Goal: Entertainment & Leisure: Consume media (video, audio)

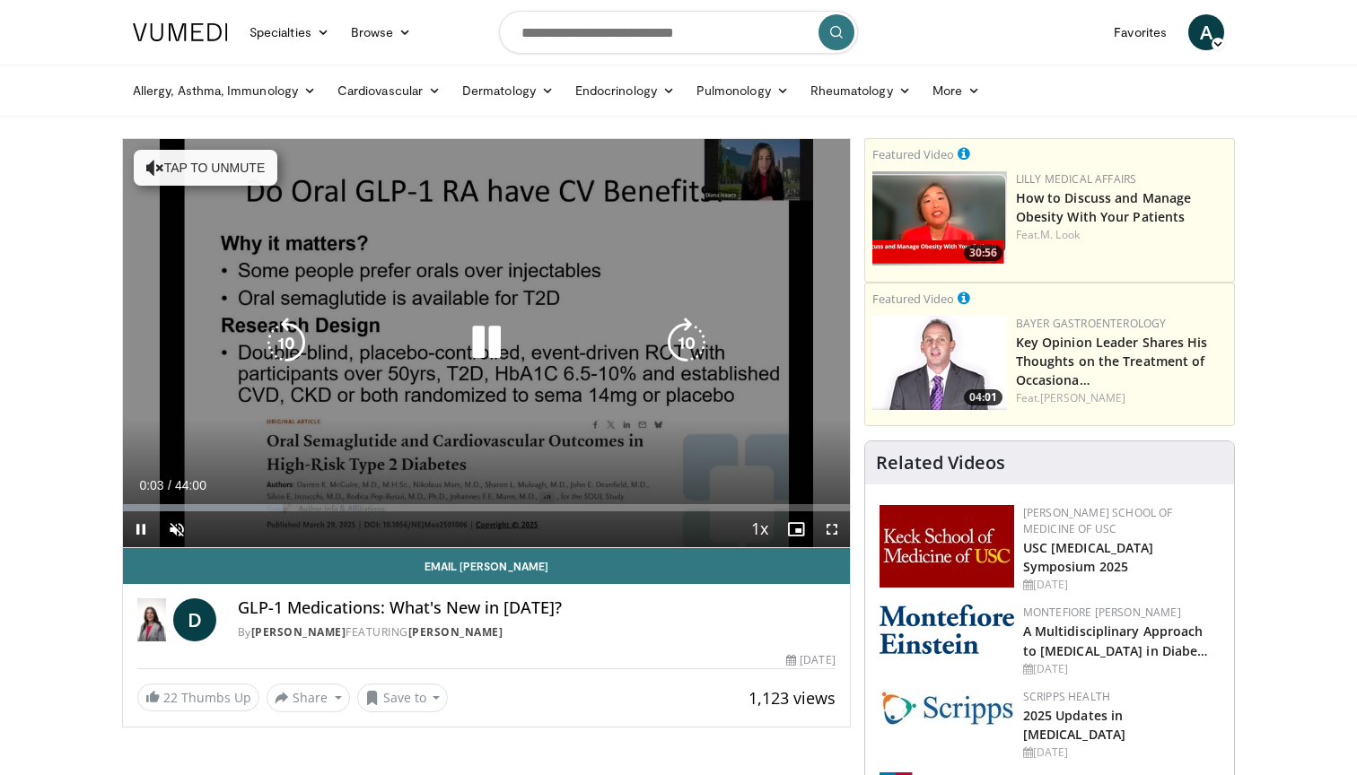
click at [183, 166] on button "Tap to unmute" at bounding box center [206, 168] width 144 height 36
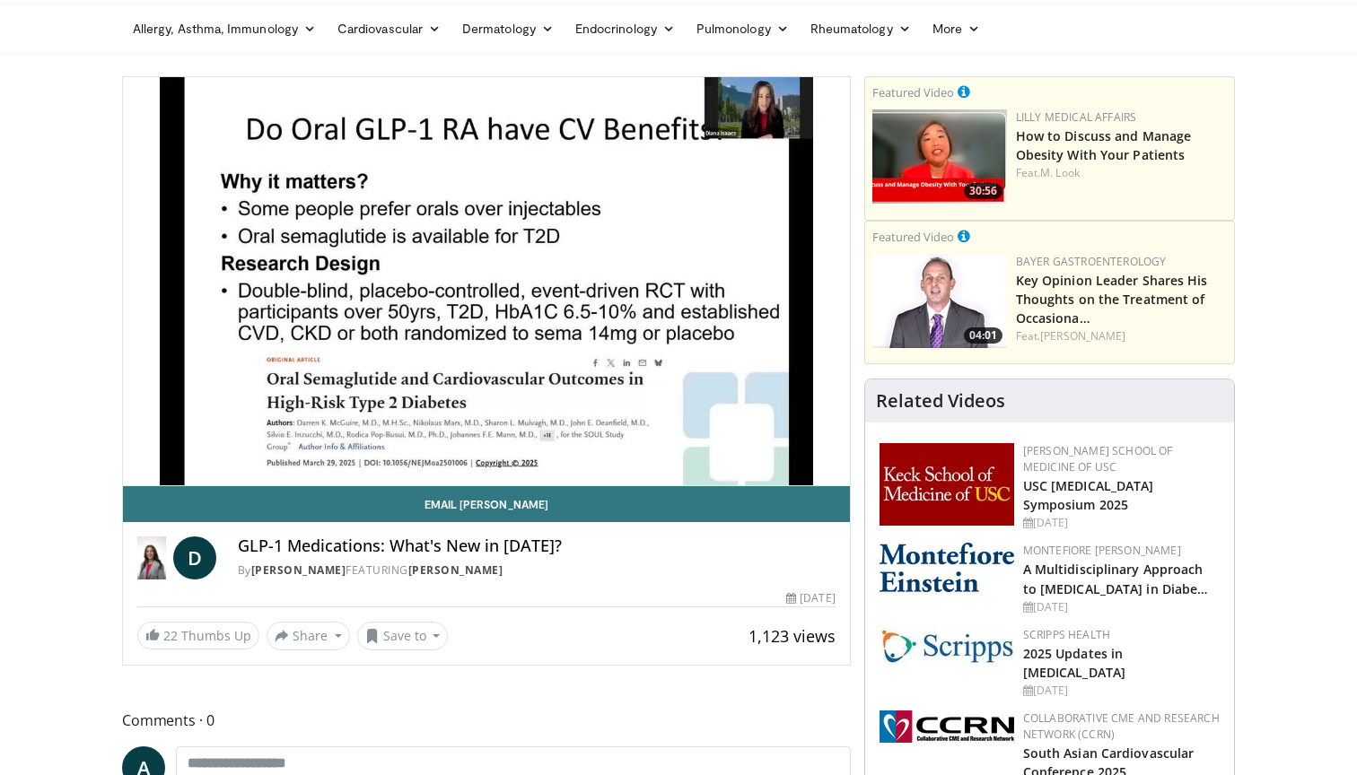
scroll to position [62, 0]
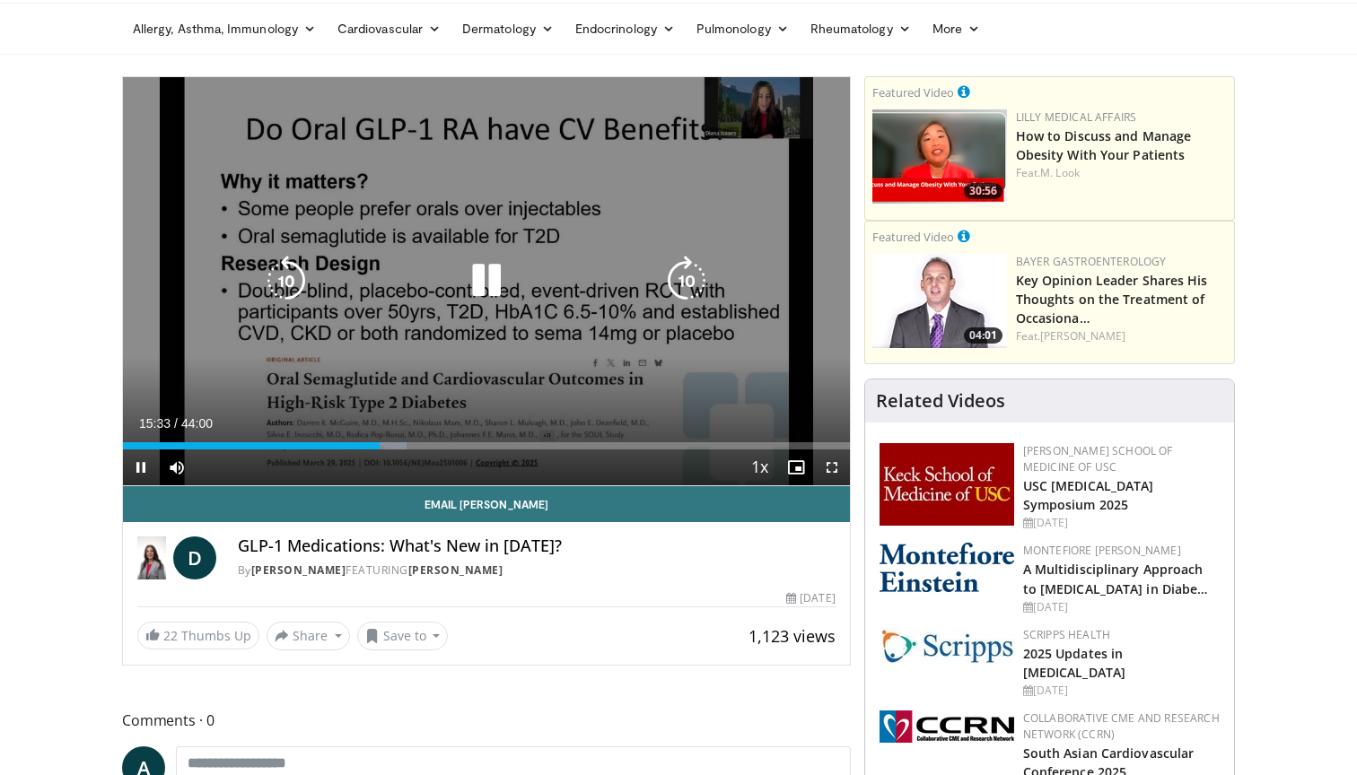
click at [285, 270] on icon "Video Player" at bounding box center [286, 281] width 50 height 50
click at [293, 266] on icon "Video Player" at bounding box center [286, 281] width 50 height 50
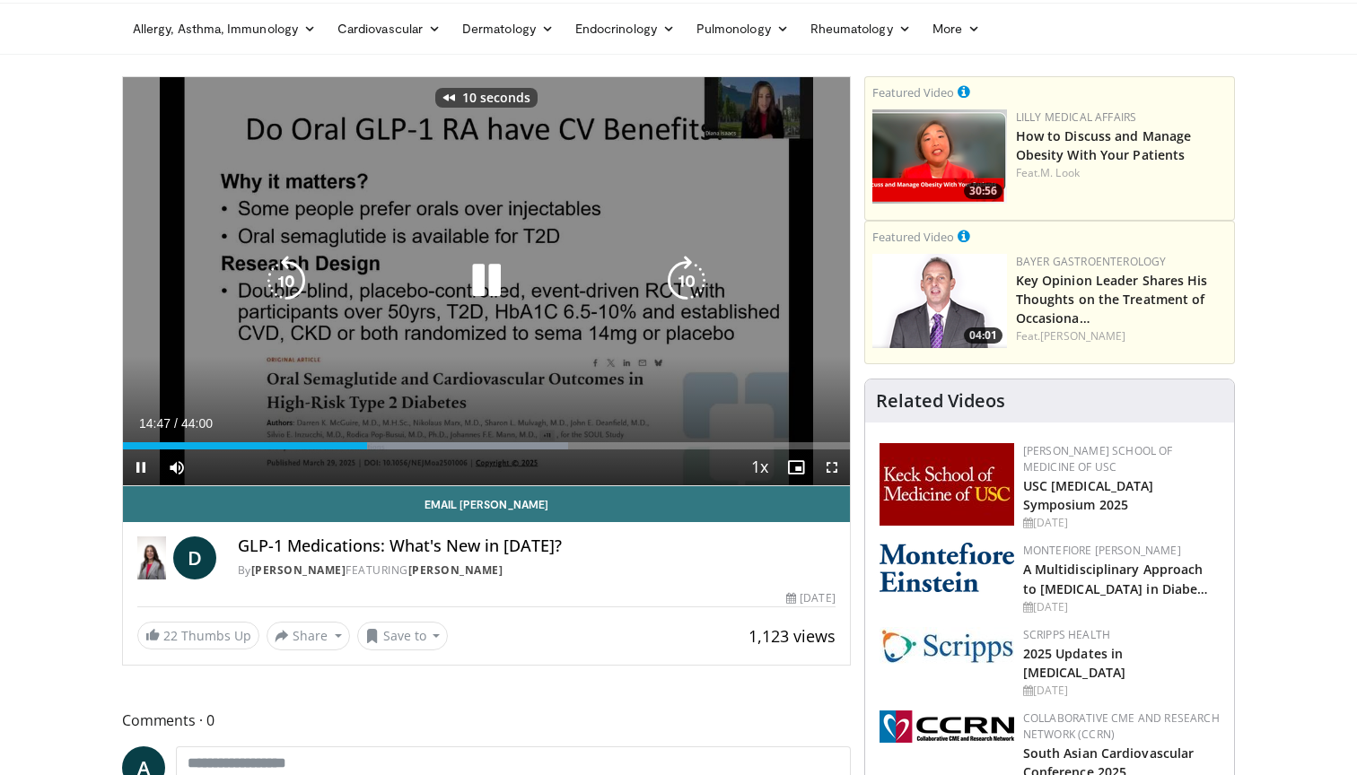
click at [293, 266] on icon "Video Player" at bounding box center [286, 281] width 50 height 50
click at [300, 242] on div "20 seconds Tap to unmute" at bounding box center [486, 281] width 727 height 408
click at [283, 284] on icon "Video Player" at bounding box center [286, 281] width 50 height 50
click at [480, 281] on icon "Video Player" at bounding box center [486, 281] width 50 height 50
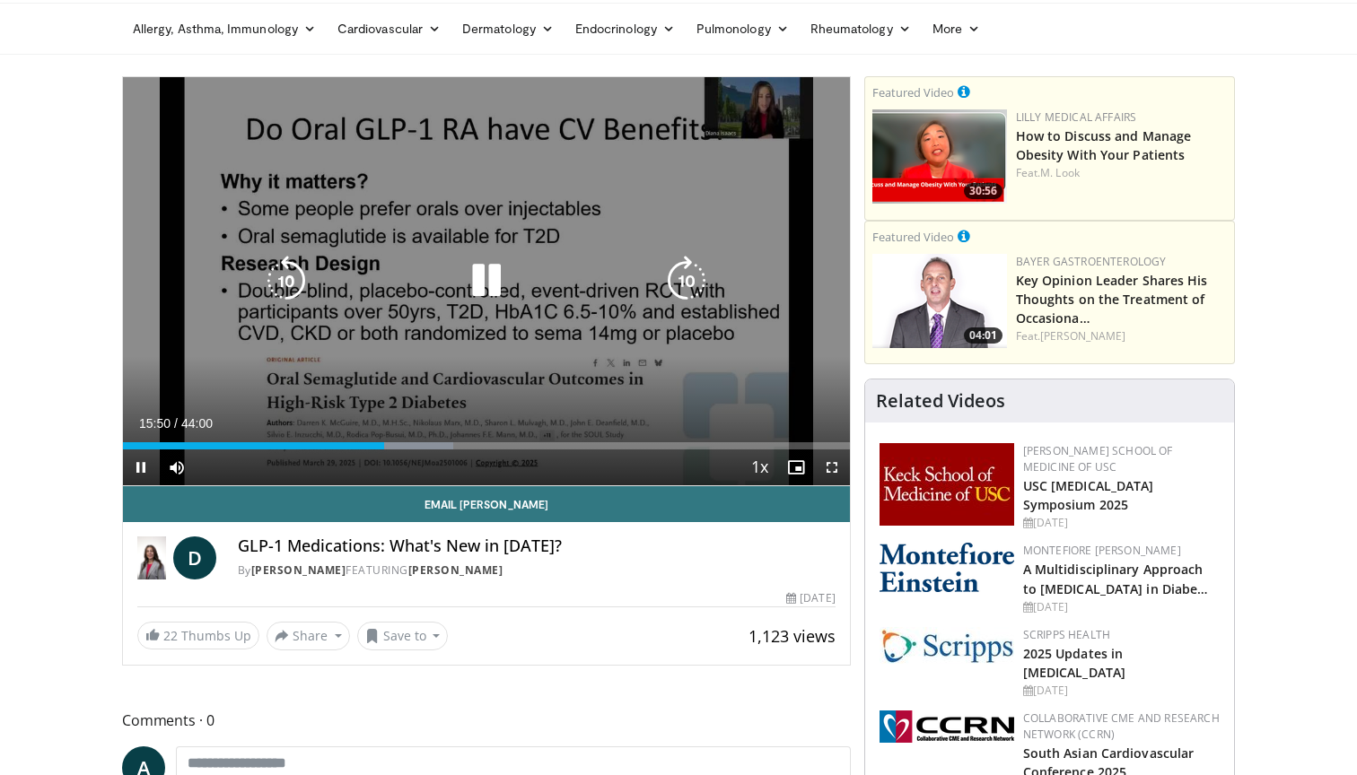
click at [476, 270] on icon "Video Player" at bounding box center [486, 281] width 50 height 50
click at [486, 276] on icon "Video Player" at bounding box center [486, 281] width 50 height 50
click at [679, 275] on icon "Video Player" at bounding box center [686, 281] width 50 height 50
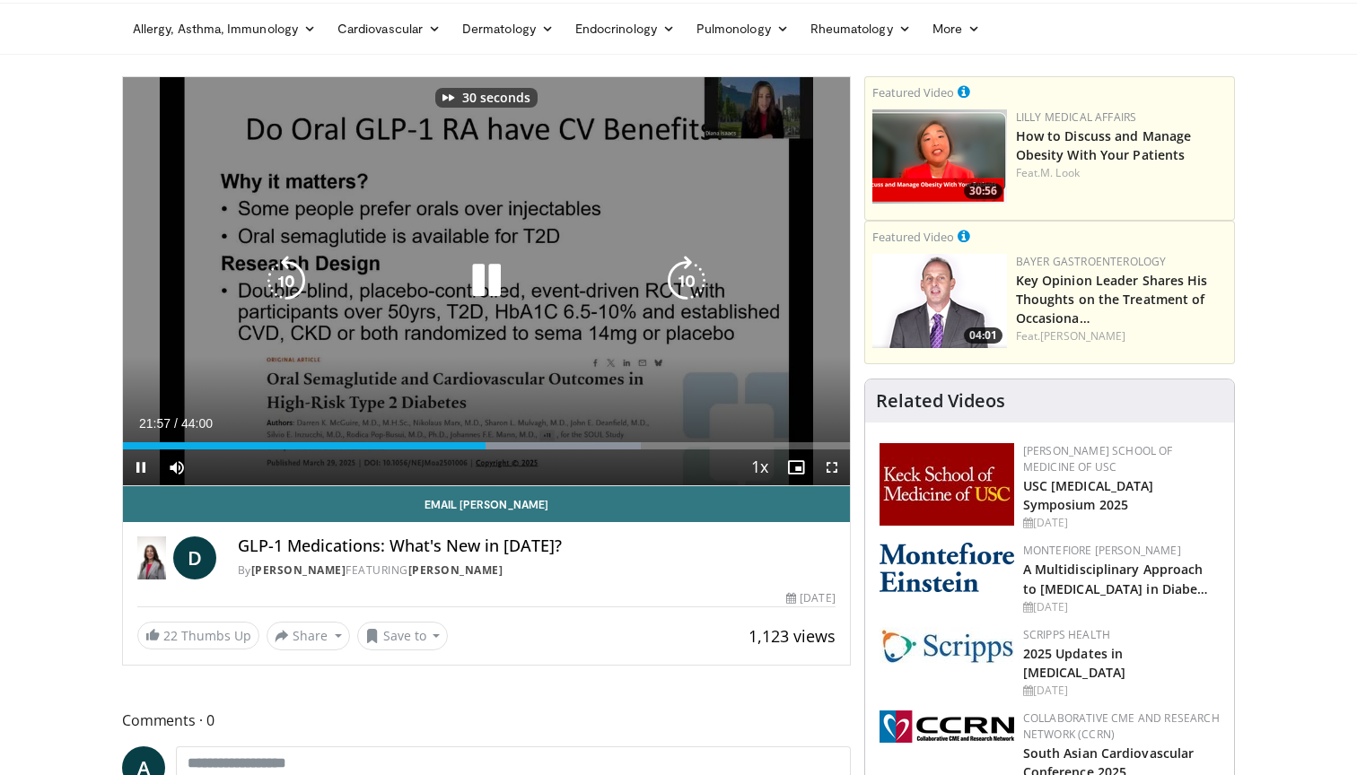
click at [679, 275] on icon "Video Player" at bounding box center [686, 281] width 50 height 50
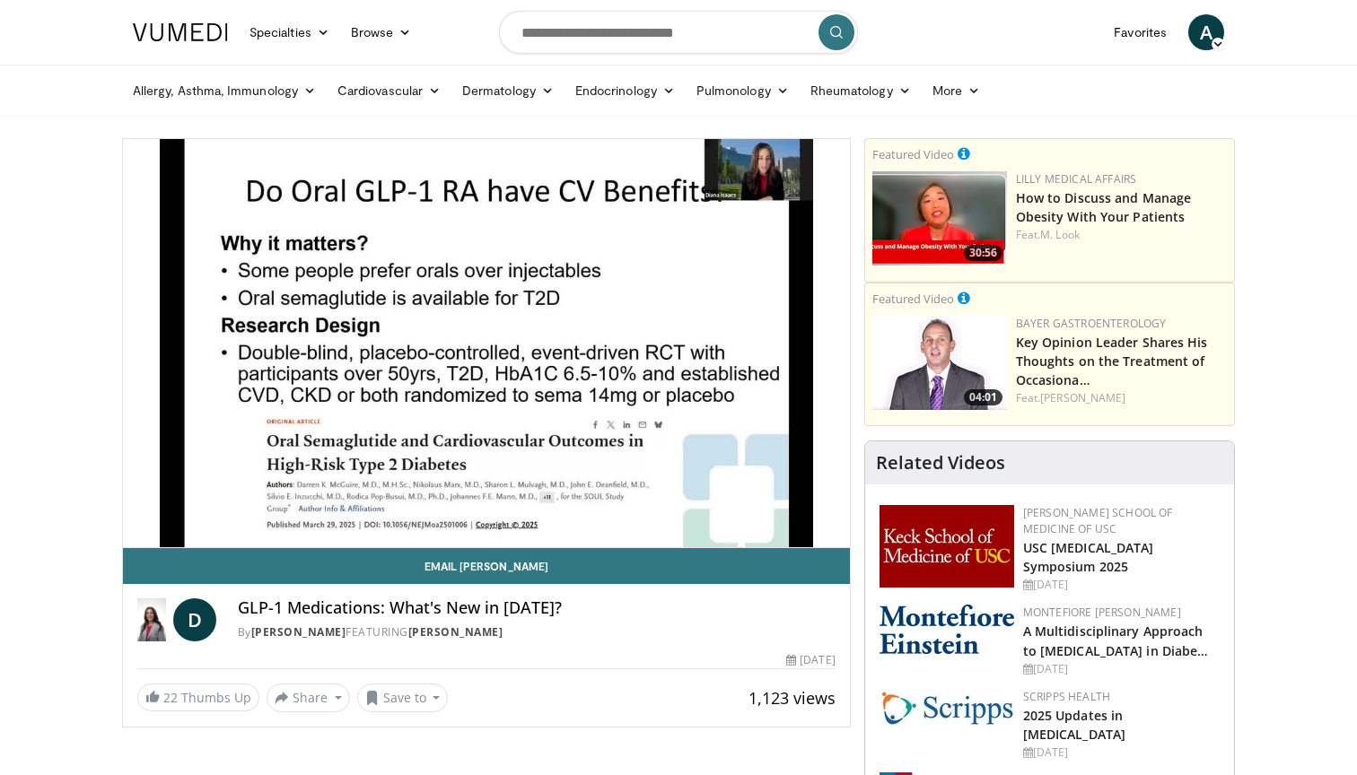
scroll to position [0, 0]
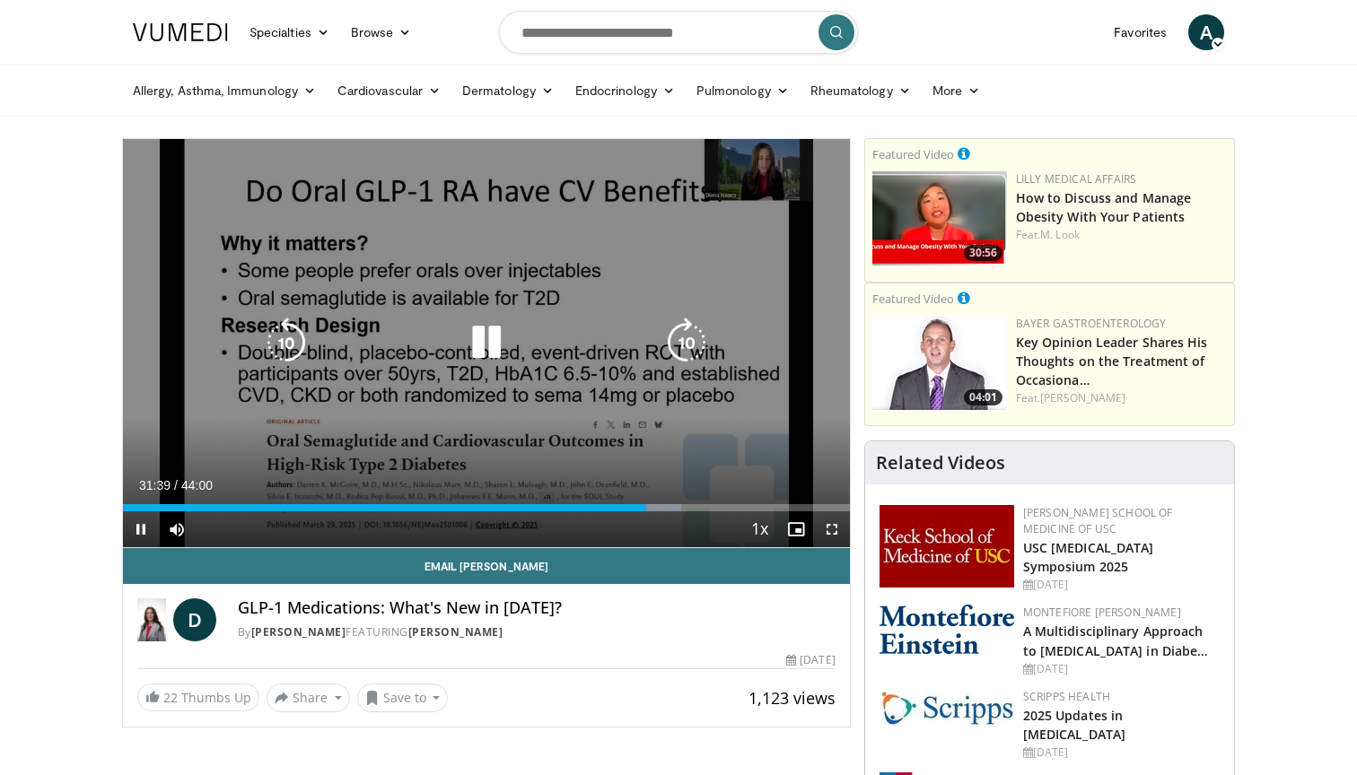
click at [688, 338] on icon "Video Player" at bounding box center [686, 343] width 50 height 50
click at [681, 339] on icon "Video Player" at bounding box center [686, 343] width 50 height 50
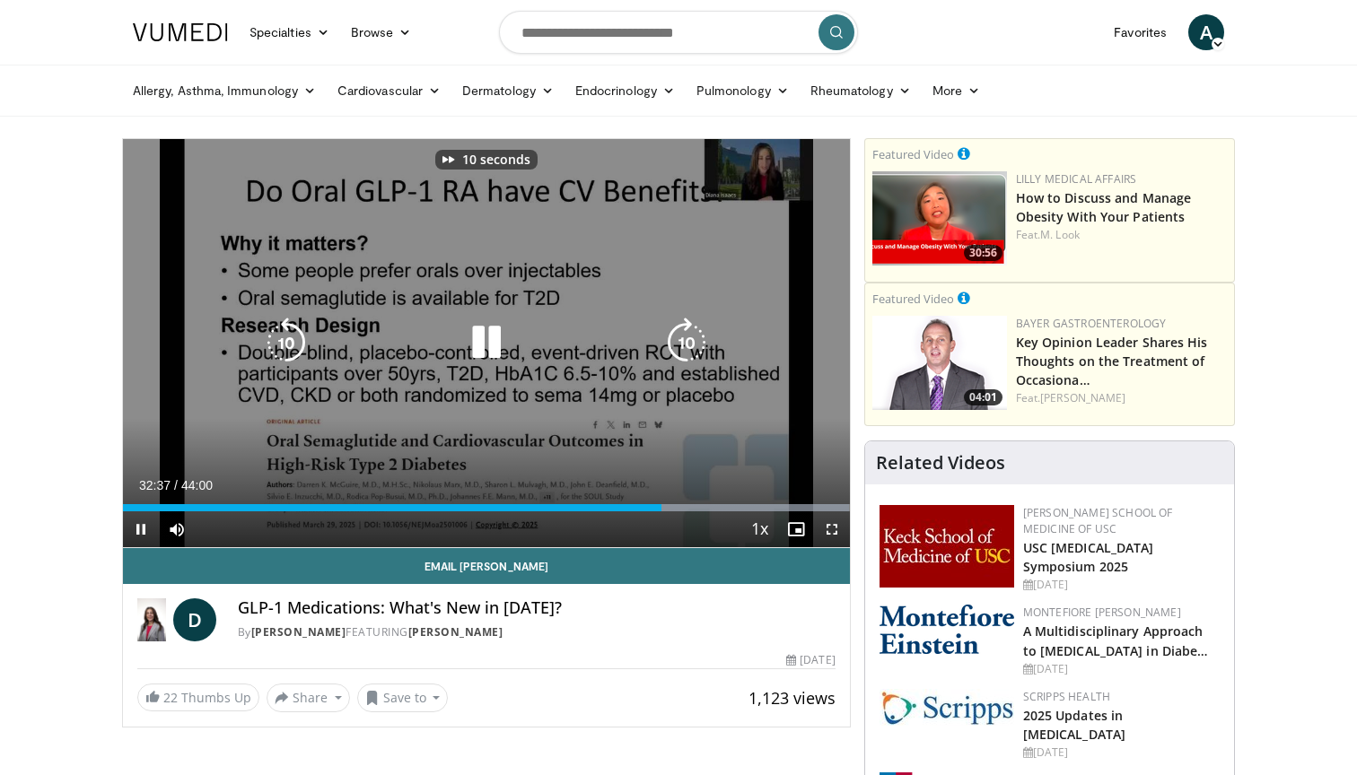
click at [681, 339] on icon "Video Player" at bounding box center [686, 343] width 50 height 50
click at [690, 338] on icon "Video Player" at bounding box center [686, 343] width 50 height 50
click at [684, 334] on icon "Video Player" at bounding box center [686, 343] width 50 height 50
click at [685, 332] on icon "Video Player" at bounding box center [686, 343] width 50 height 50
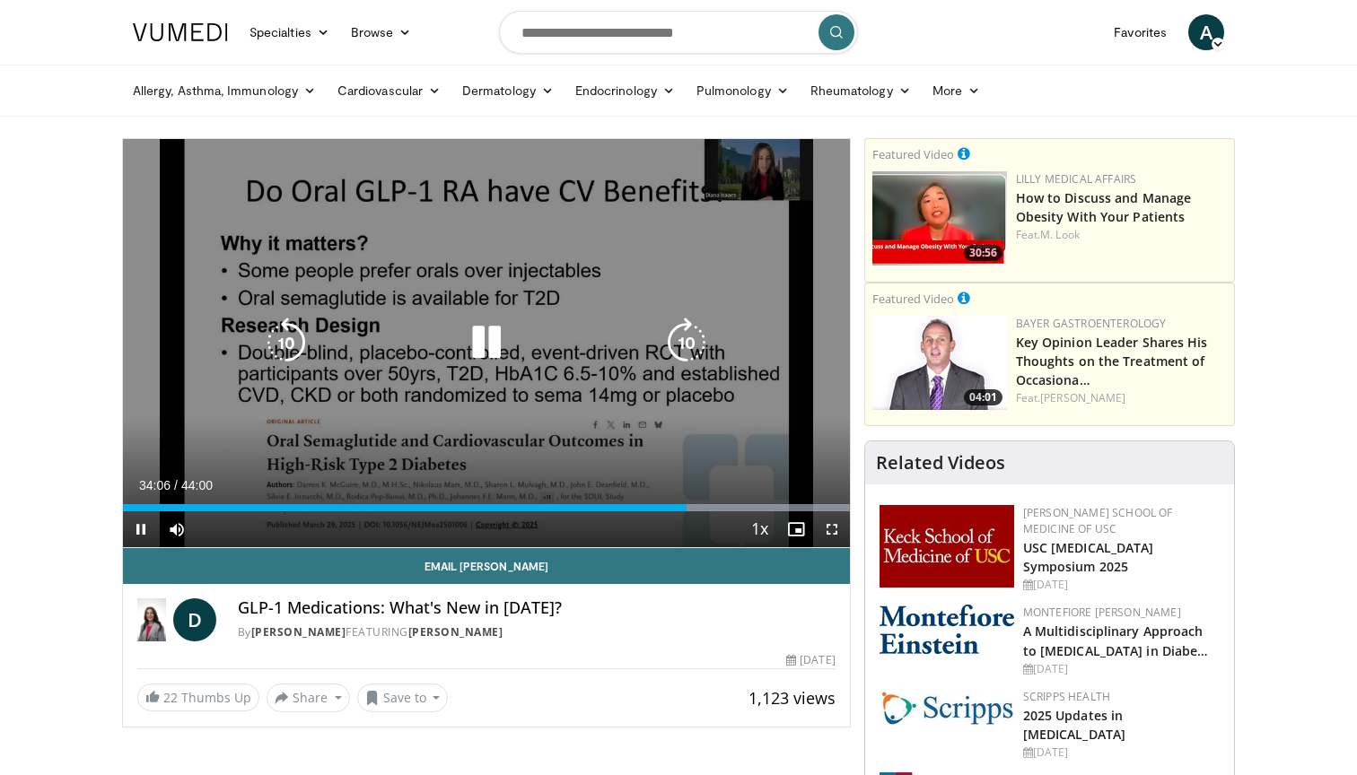
click at [688, 331] on icon "Video Player" at bounding box center [686, 343] width 50 height 50
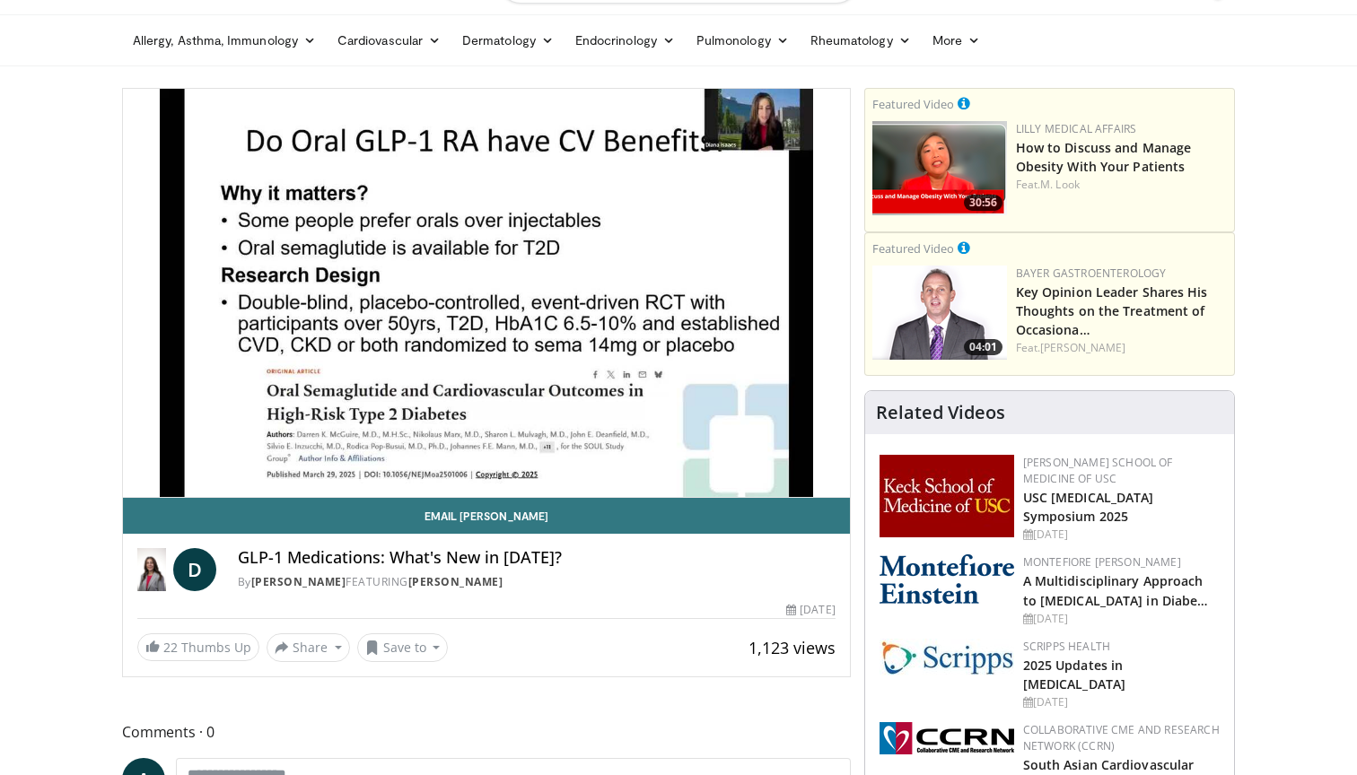
scroll to position [74, 0]
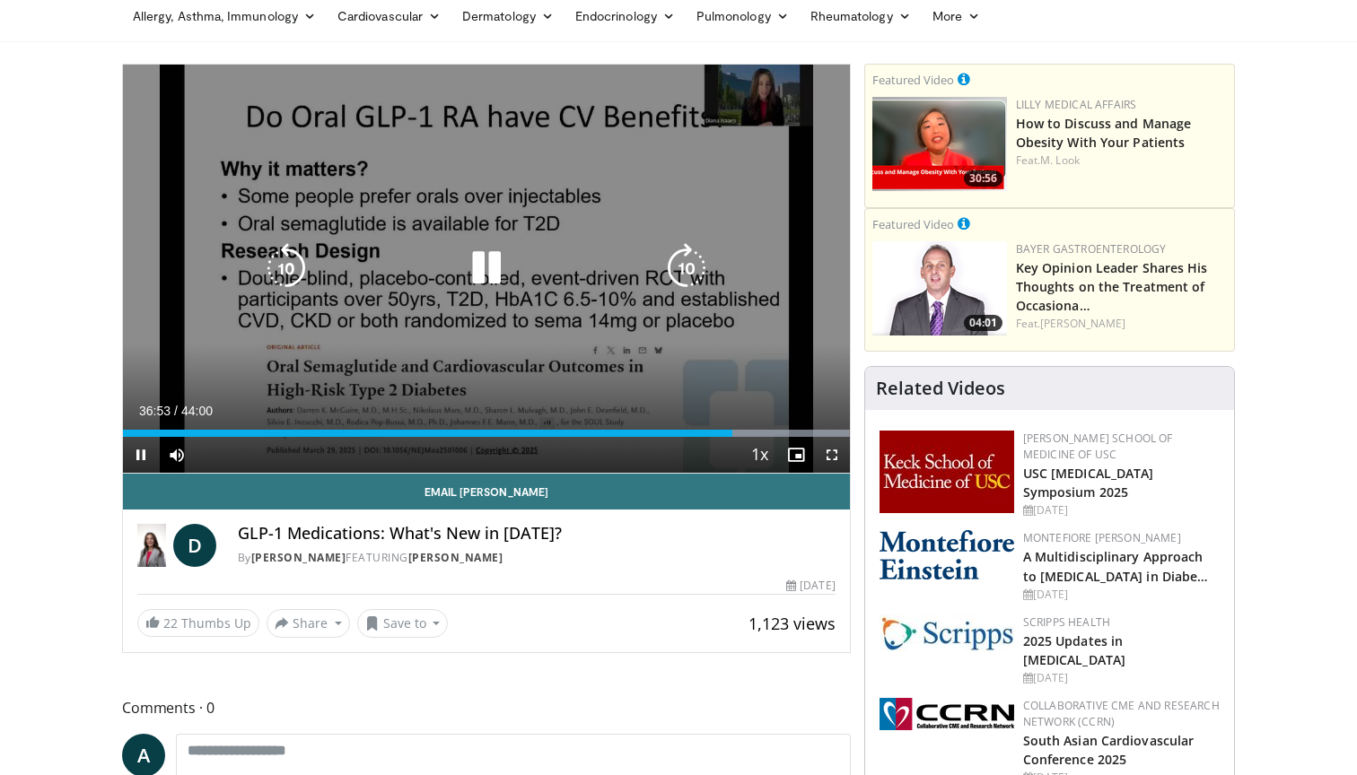
click at [688, 263] on icon "Video Player" at bounding box center [686, 268] width 50 height 50
click at [283, 278] on icon "Video Player" at bounding box center [286, 268] width 50 height 50
click at [688, 256] on icon "Video Player" at bounding box center [686, 268] width 50 height 50
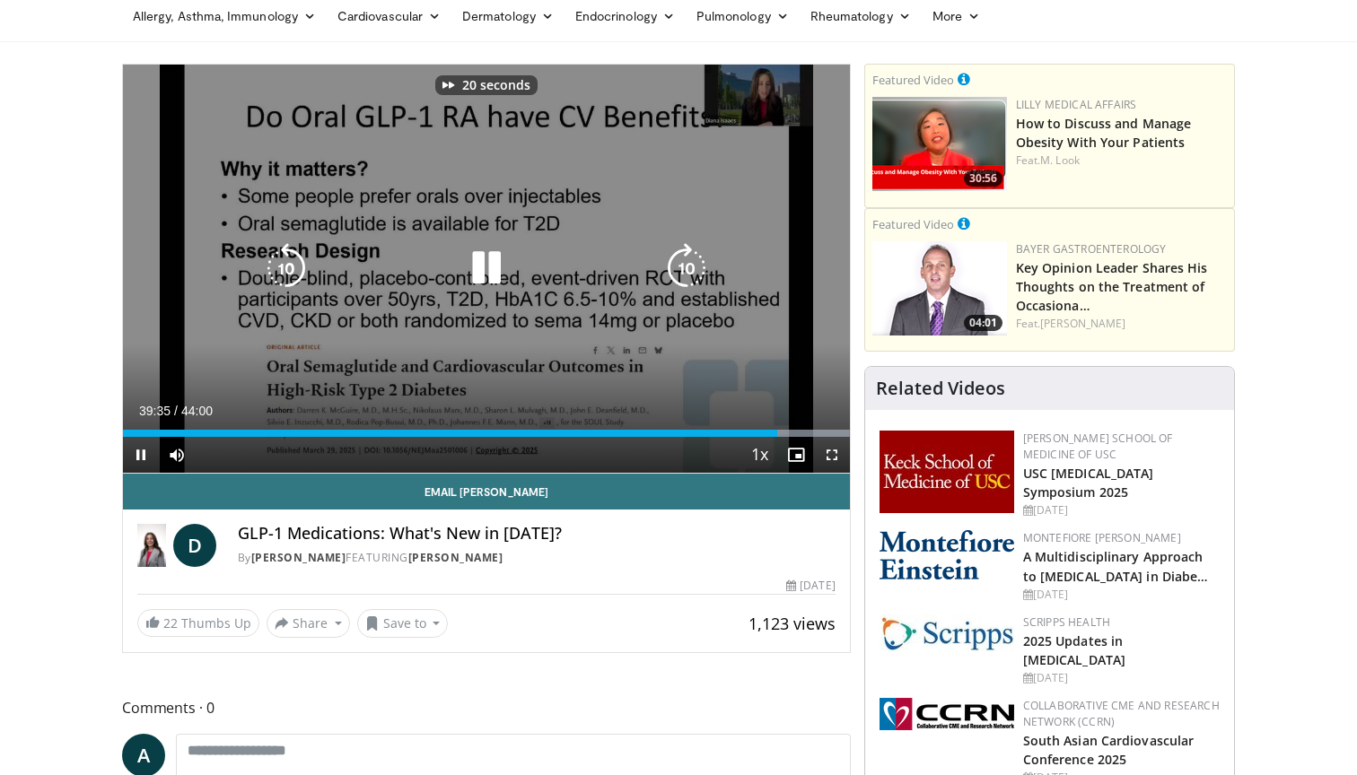
click at [688, 256] on icon "Video Player" at bounding box center [686, 268] width 50 height 50
click at [680, 269] on icon "Video Player" at bounding box center [686, 268] width 50 height 50
click at [687, 256] on icon "Video Player" at bounding box center [686, 268] width 50 height 50
click at [241, 230] on div "10 seconds Tap to unmute" at bounding box center [486, 269] width 727 height 408
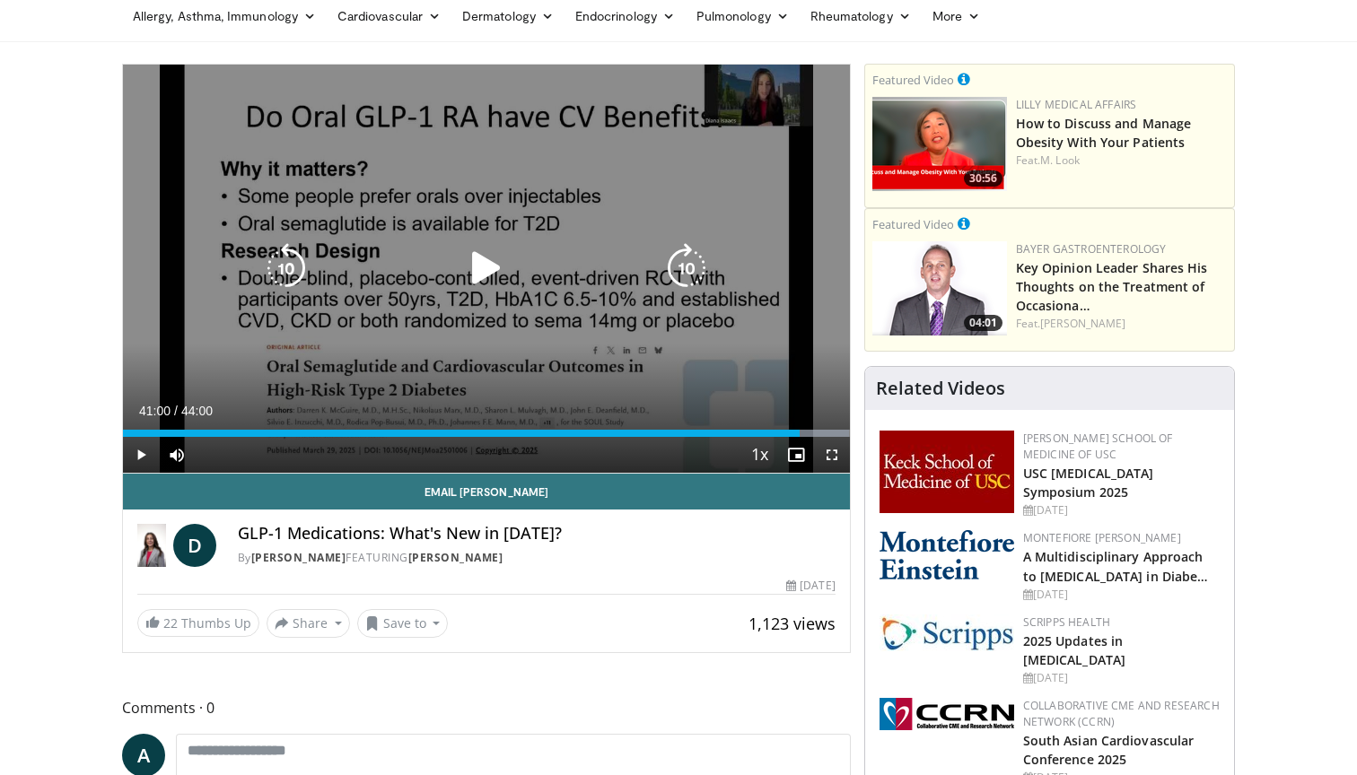
click at [285, 260] on icon "Video Player" at bounding box center [286, 268] width 50 height 50
click at [480, 261] on icon "Video Player" at bounding box center [486, 268] width 50 height 50
click at [276, 263] on icon "Video Player" at bounding box center [286, 268] width 50 height 50
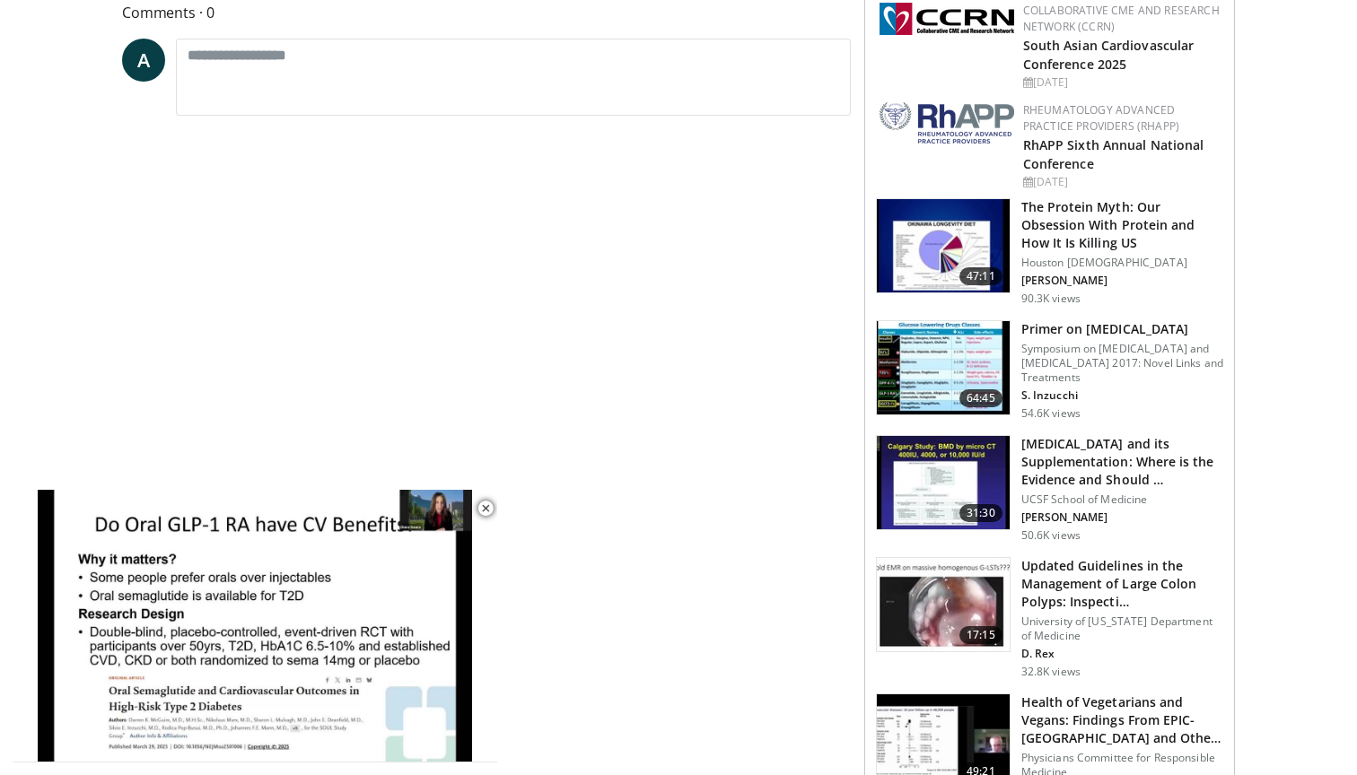
scroll to position [773, 0]
